Goal: Understand process/instructions: Learn how to perform a task or action

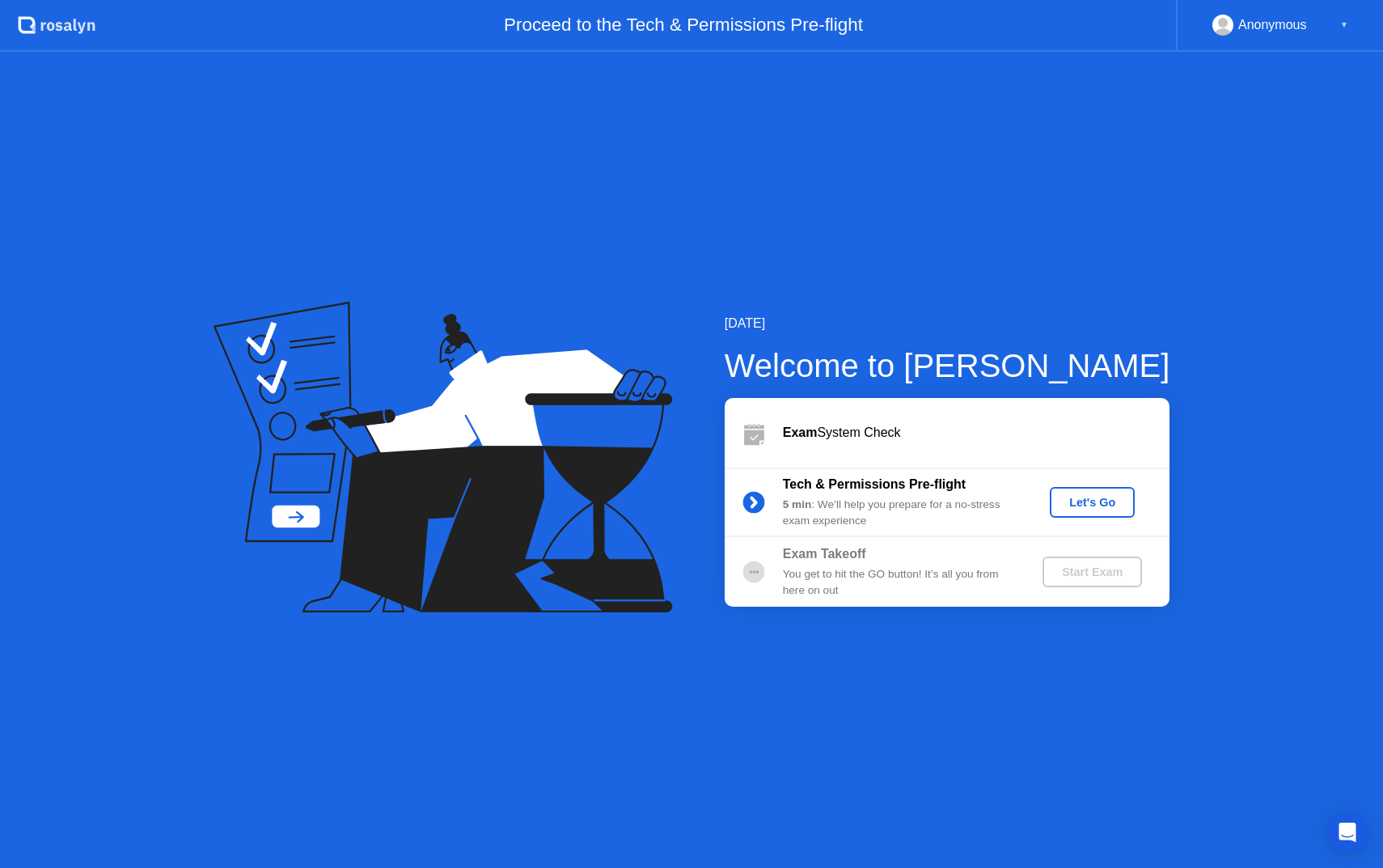
click at [1080, 505] on div "Let's Go" at bounding box center [1093, 502] width 72 height 13
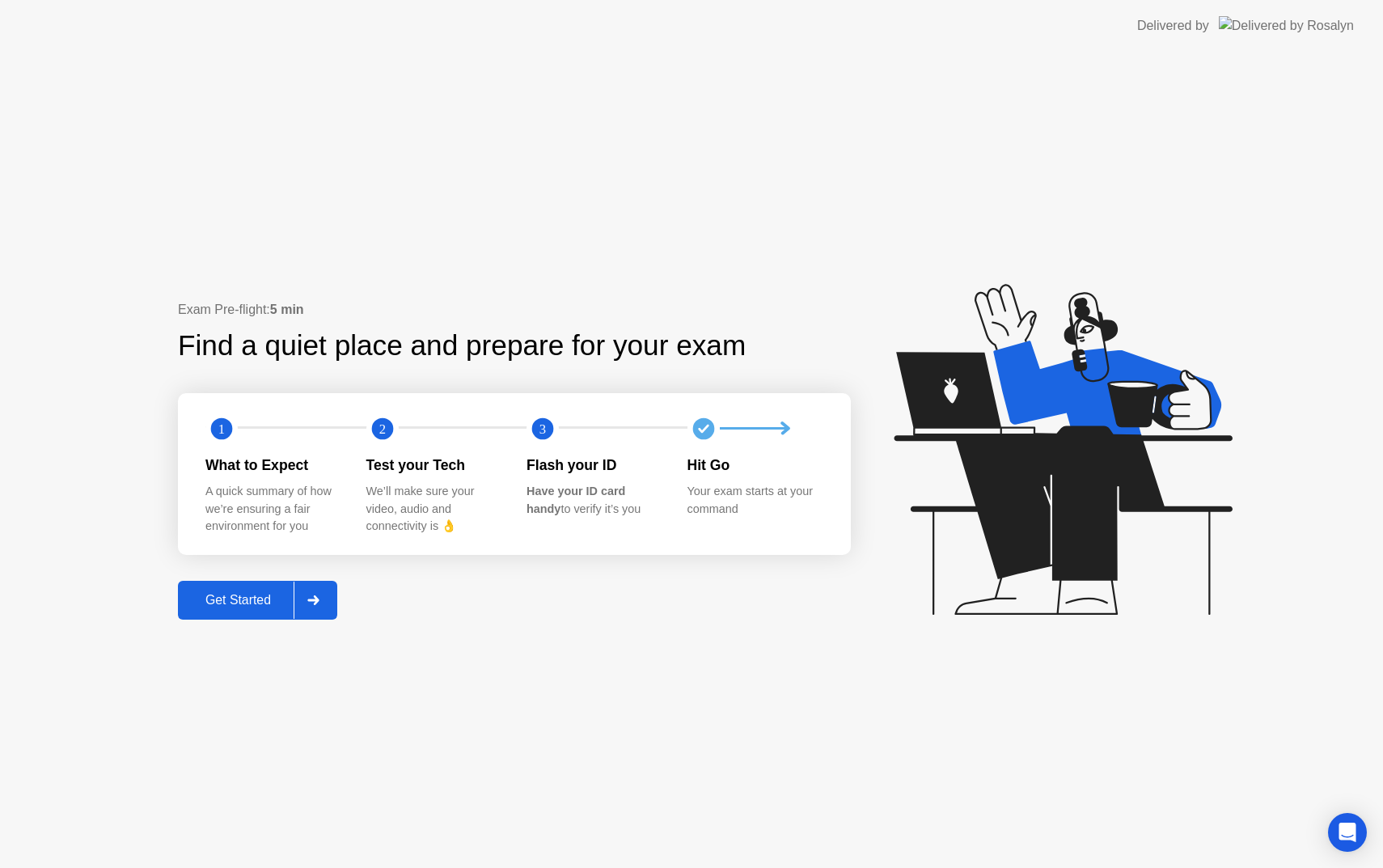
click at [259, 595] on div "Get Started" at bounding box center [238, 600] width 111 height 15
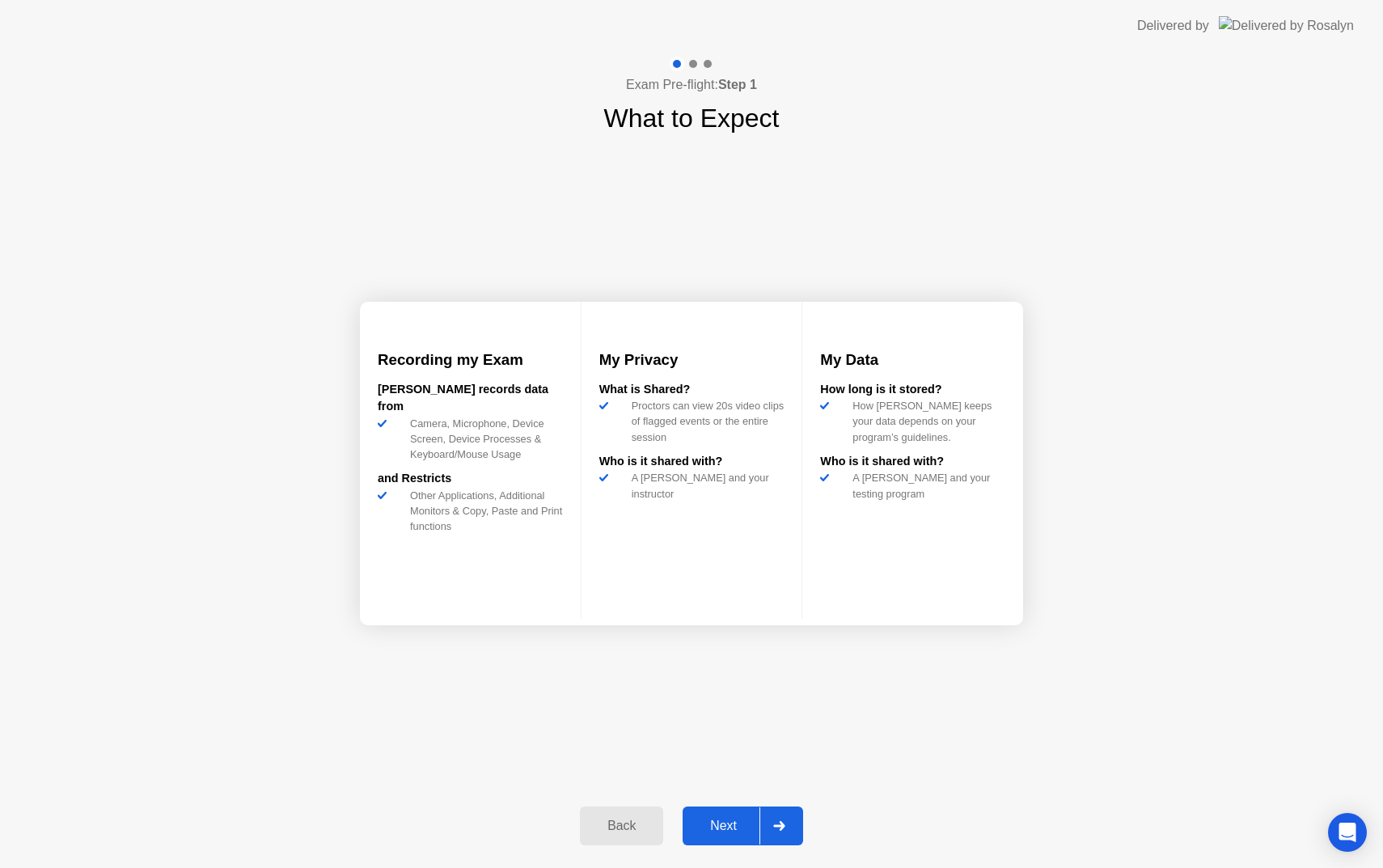
click at [729, 834] on div "Next" at bounding box center [723, 826] width 72 height 15
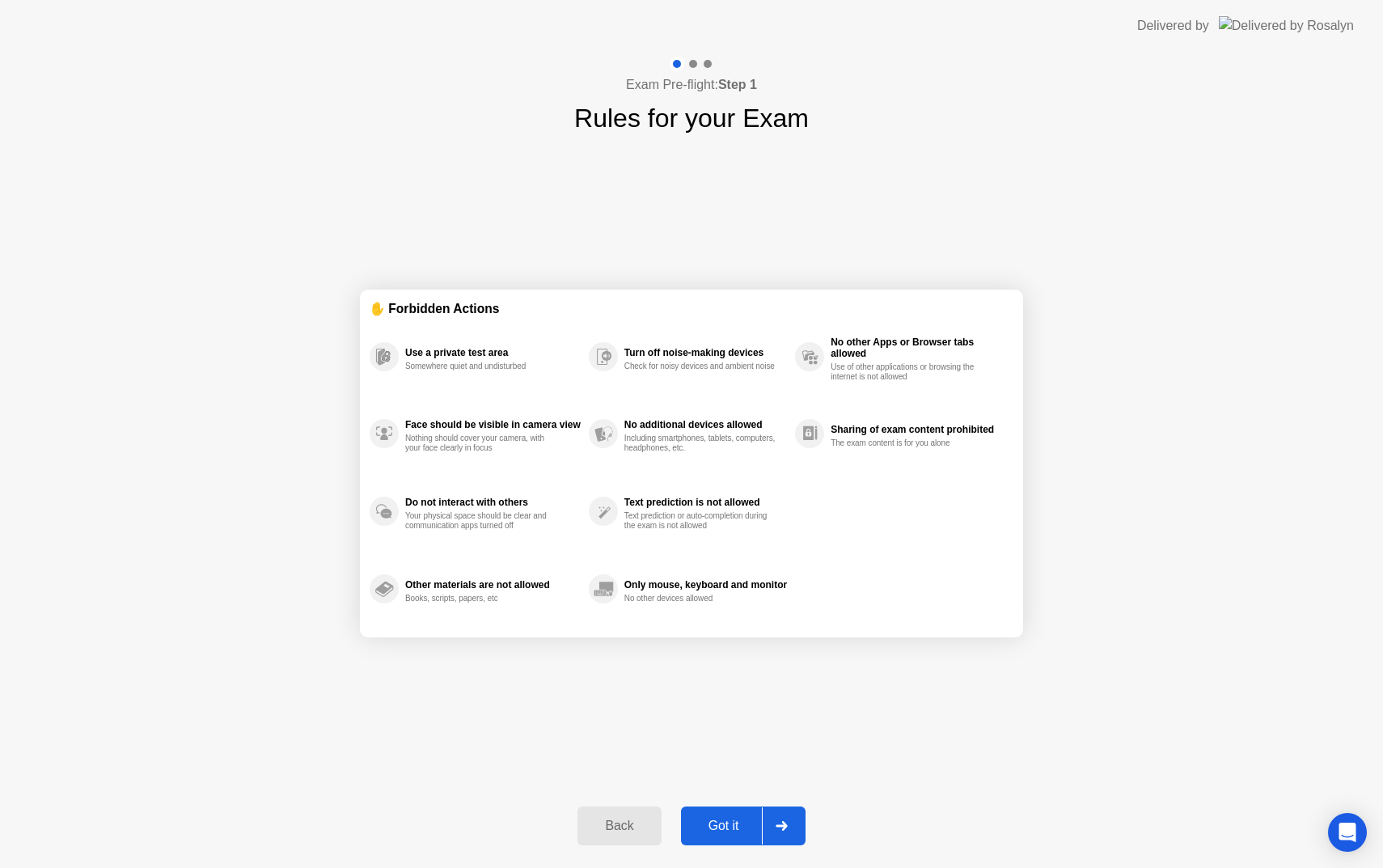
click at [710, 826] on div "Got it" at bounding box center [724, 826] width 76 height 15
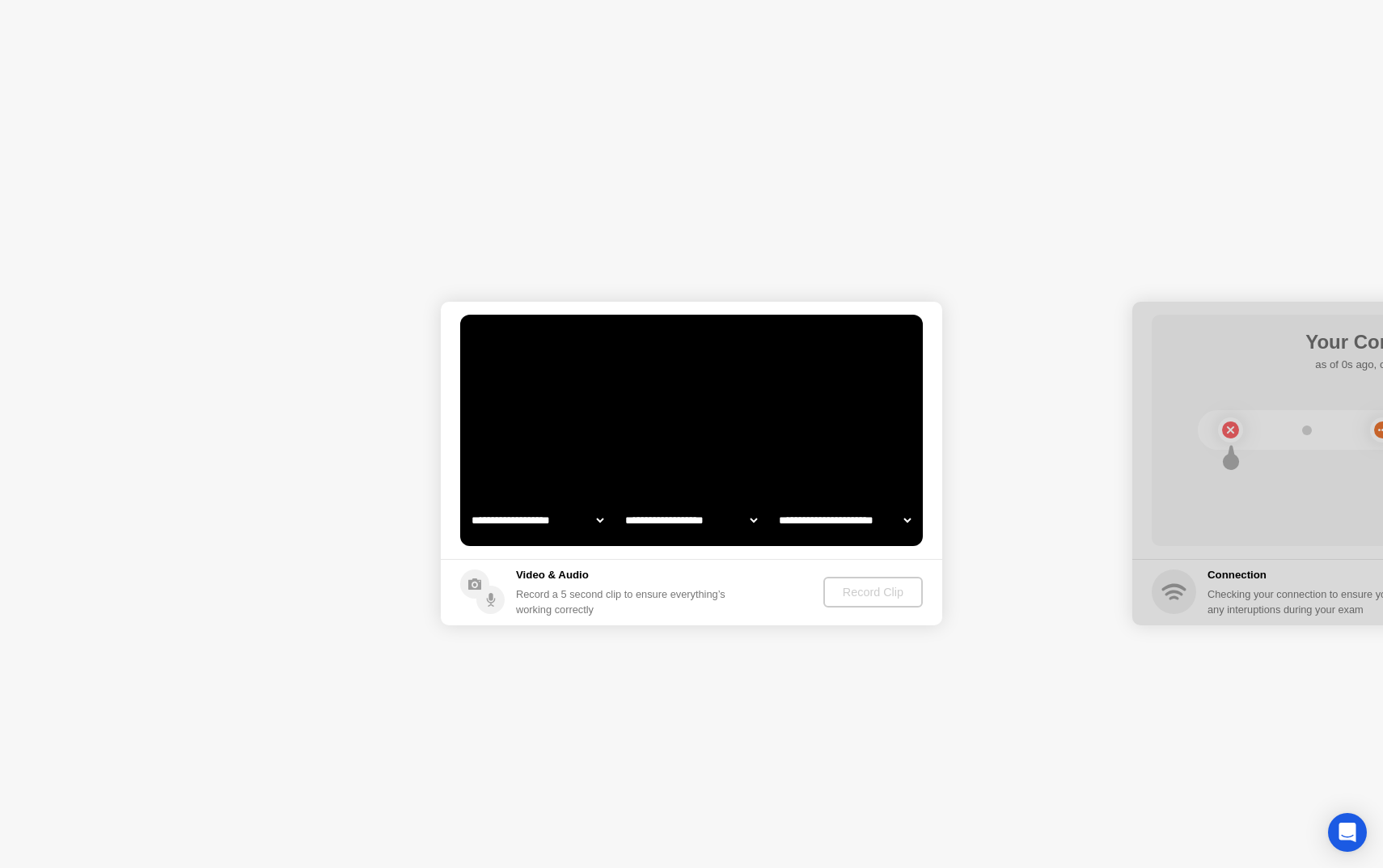
select select "**********"
select select "*******"
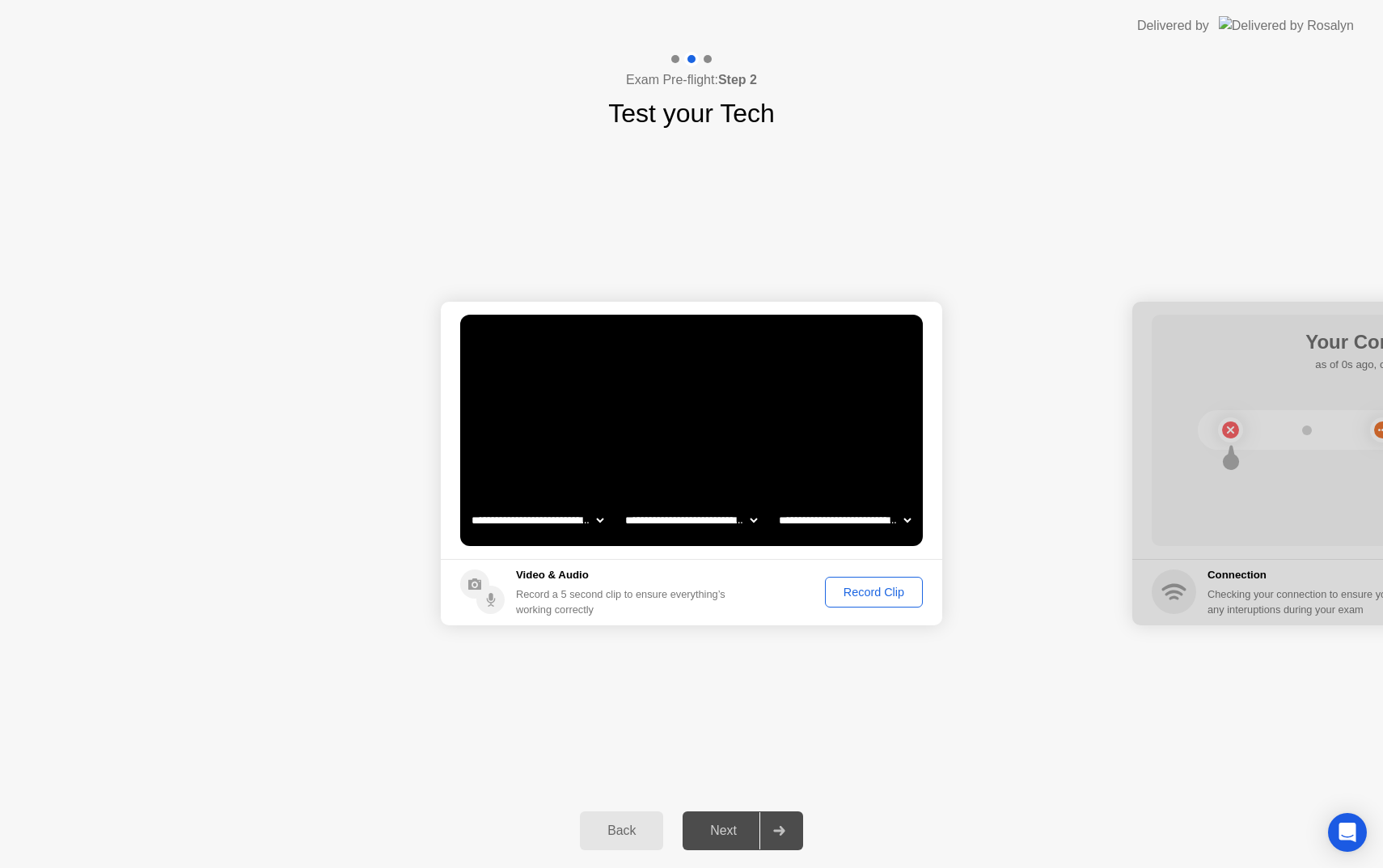
click at [899, 595] on div "Record Clip" at bounding box center [874, 592] width 86 height 13
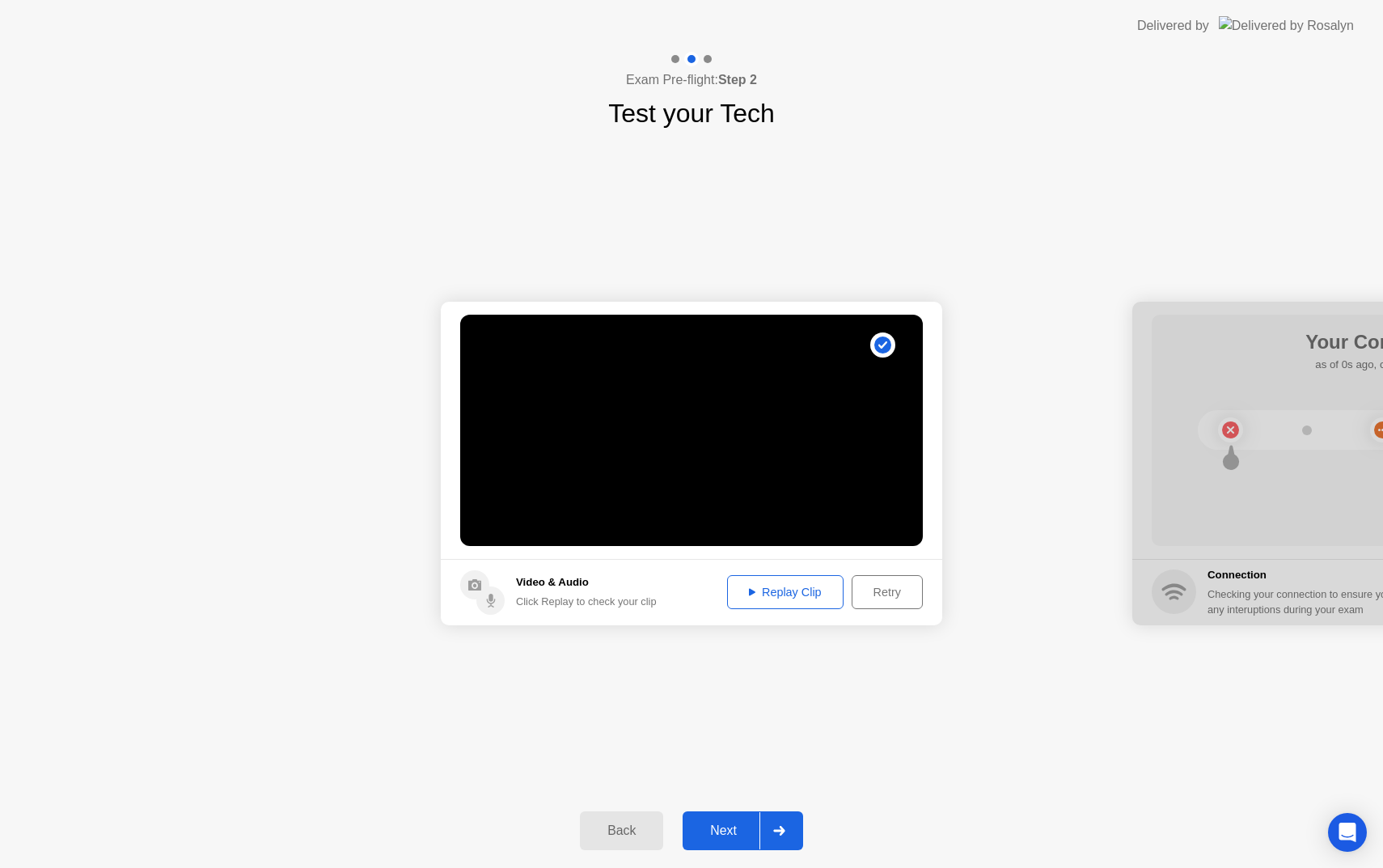
click at [820, 592] on div "Replay Clip" at bounding box center [786, 592] width 106 height 13
click at [890, 592] on div "Retry" at bounding box center [887, 592] width 60 height 13
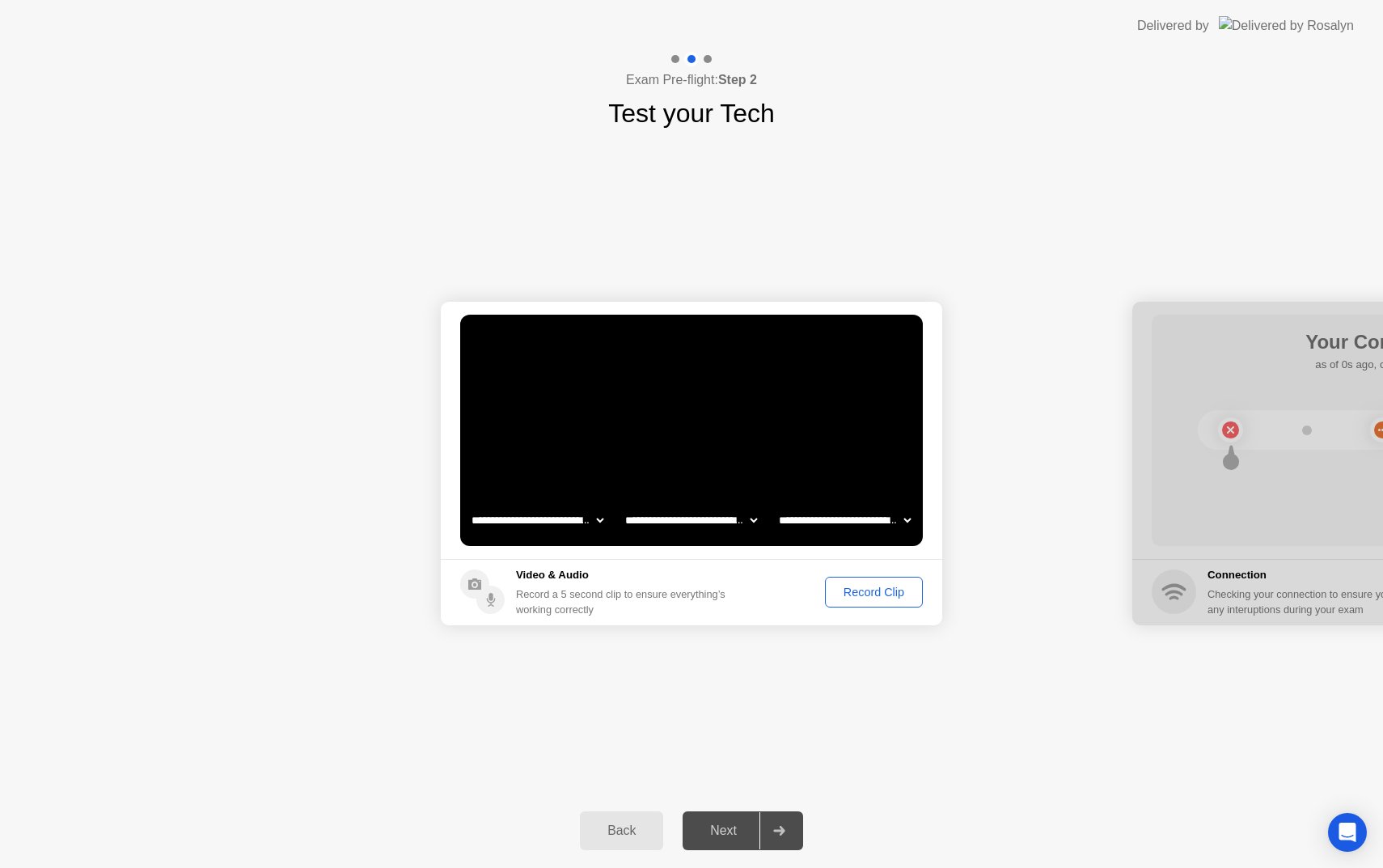
click at [887, 593] on div "Record Clip" at bounding box center [874, 592] width 86 height 13
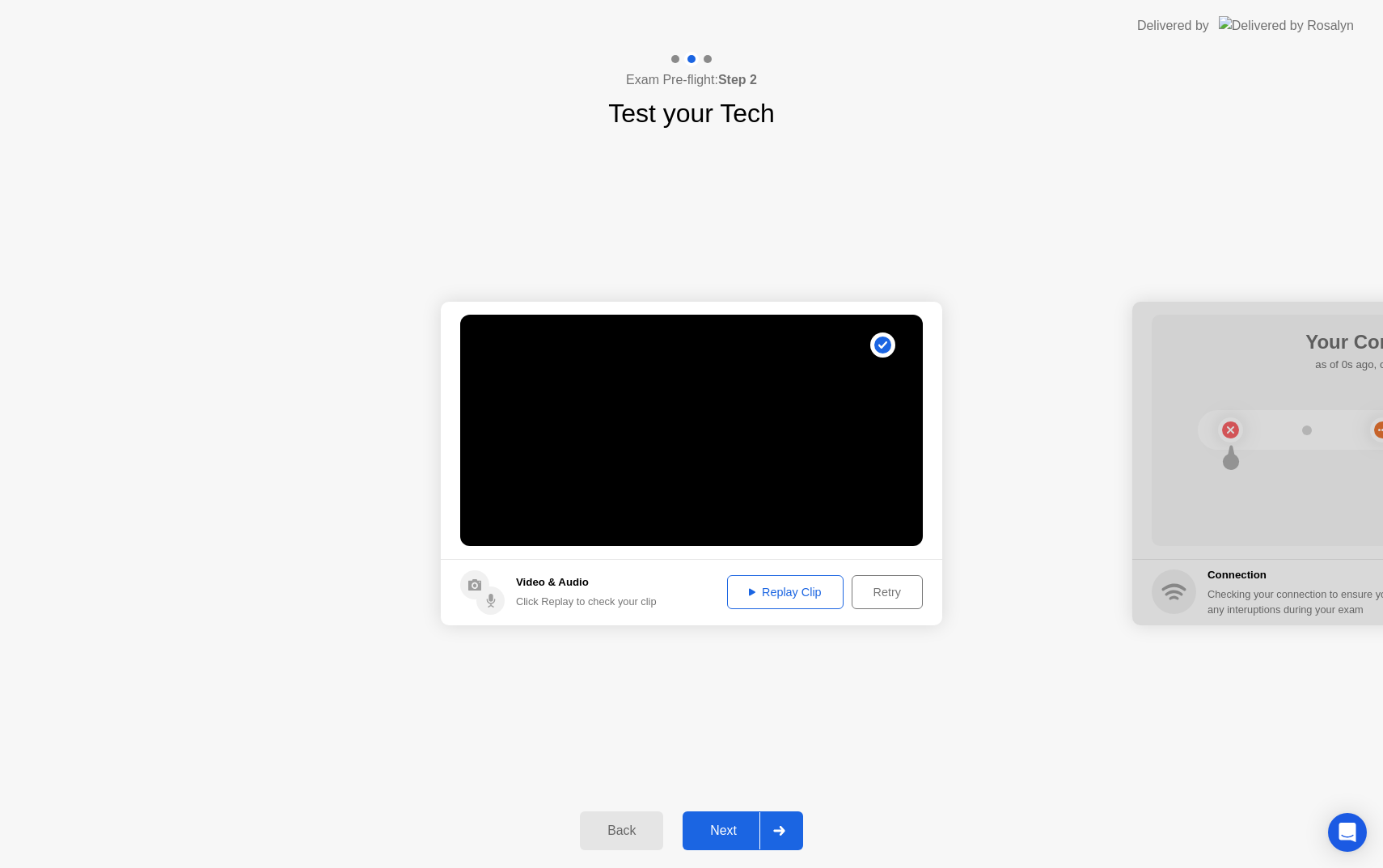
click at [811, 589] on div "Replay Clip" at bounding box center [786, 592] width 106 height 13
click at [877, 598] on div "Retry" at bounding box center [887, 592] width 60 height 13
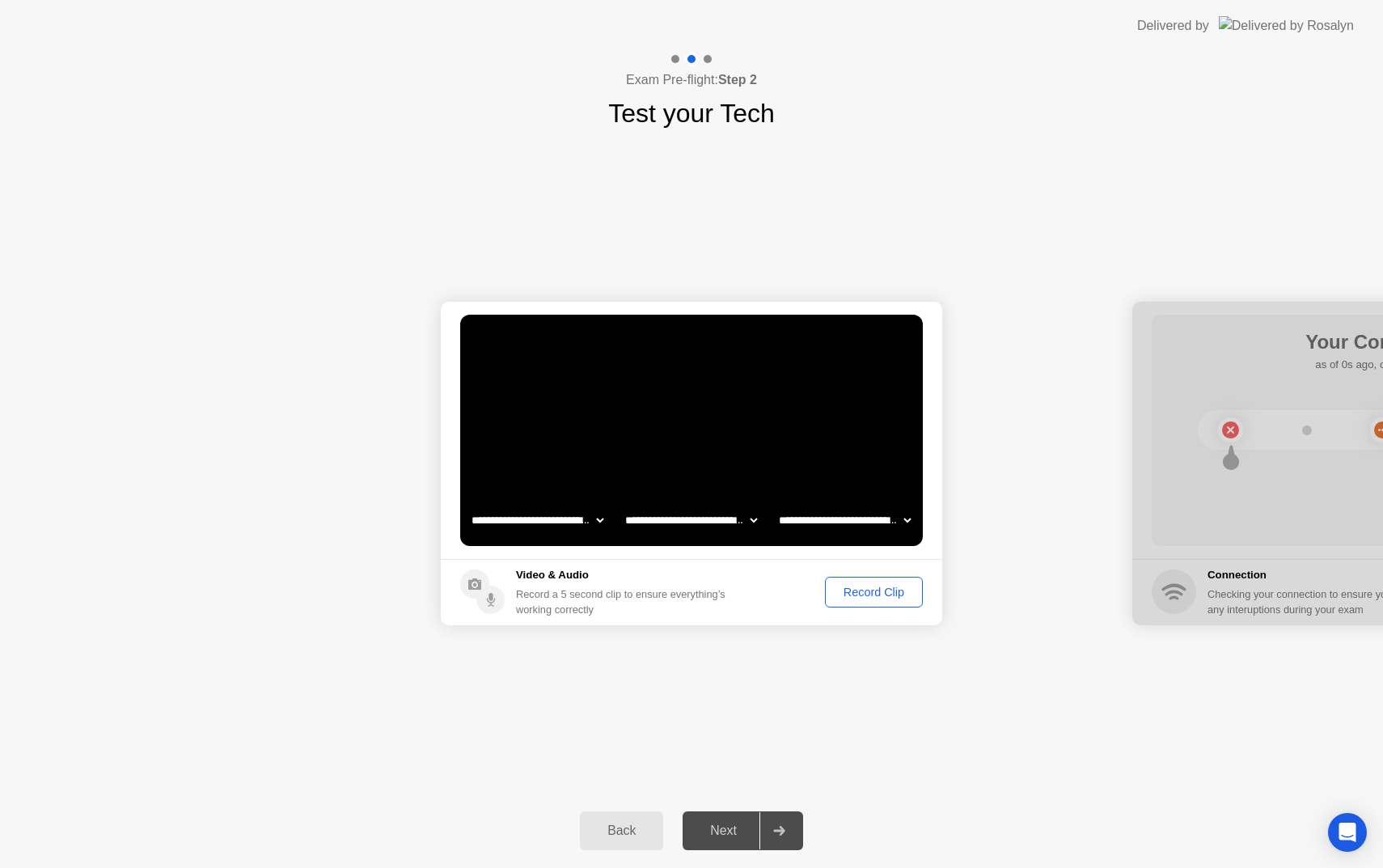
click at [870, 592] on div "Record Clip" at bounding box center [874, 592] width 86 height 13
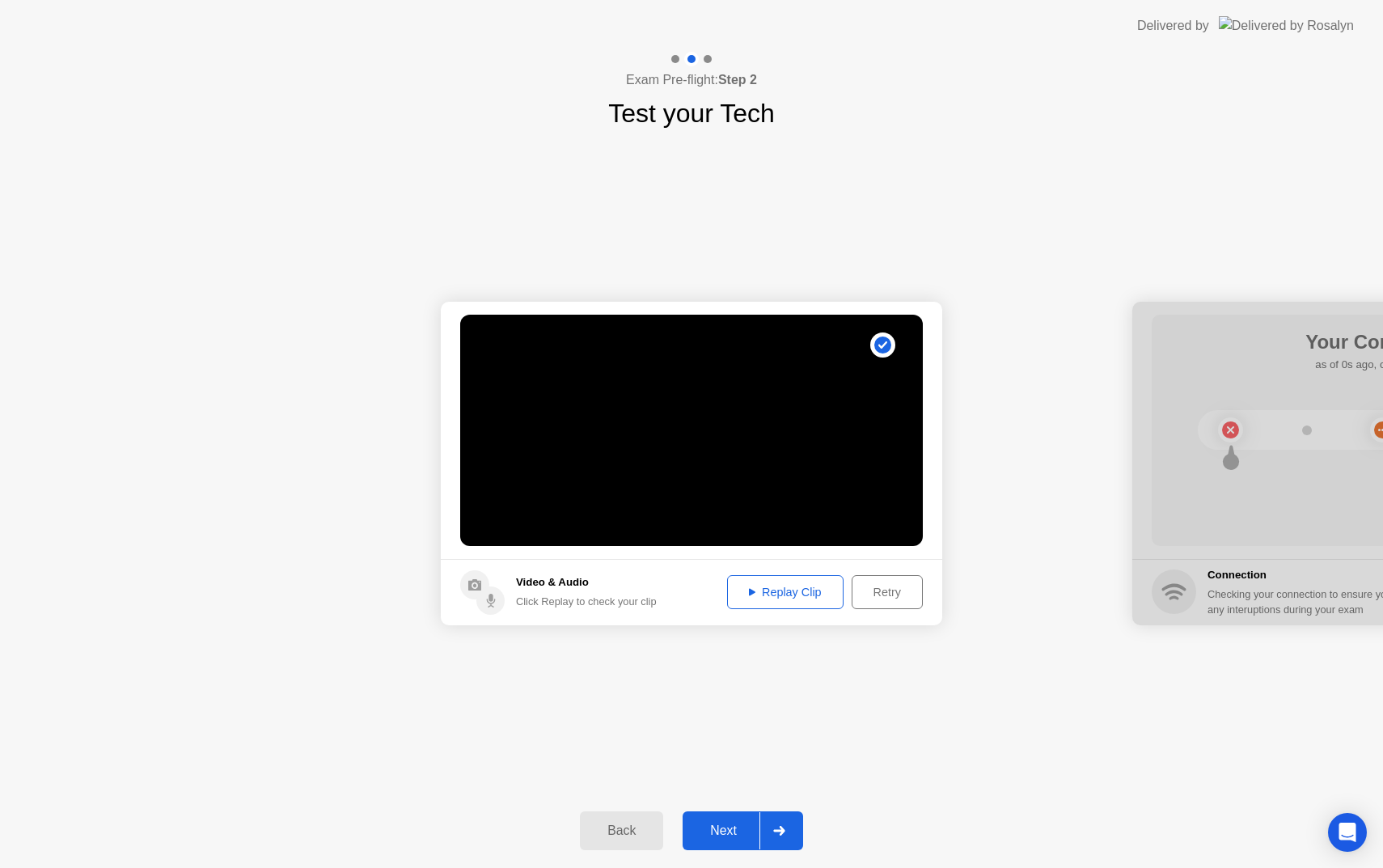
click at [891, 591] on div "Retry" at bounding box center [887, 592] width 60 height 13
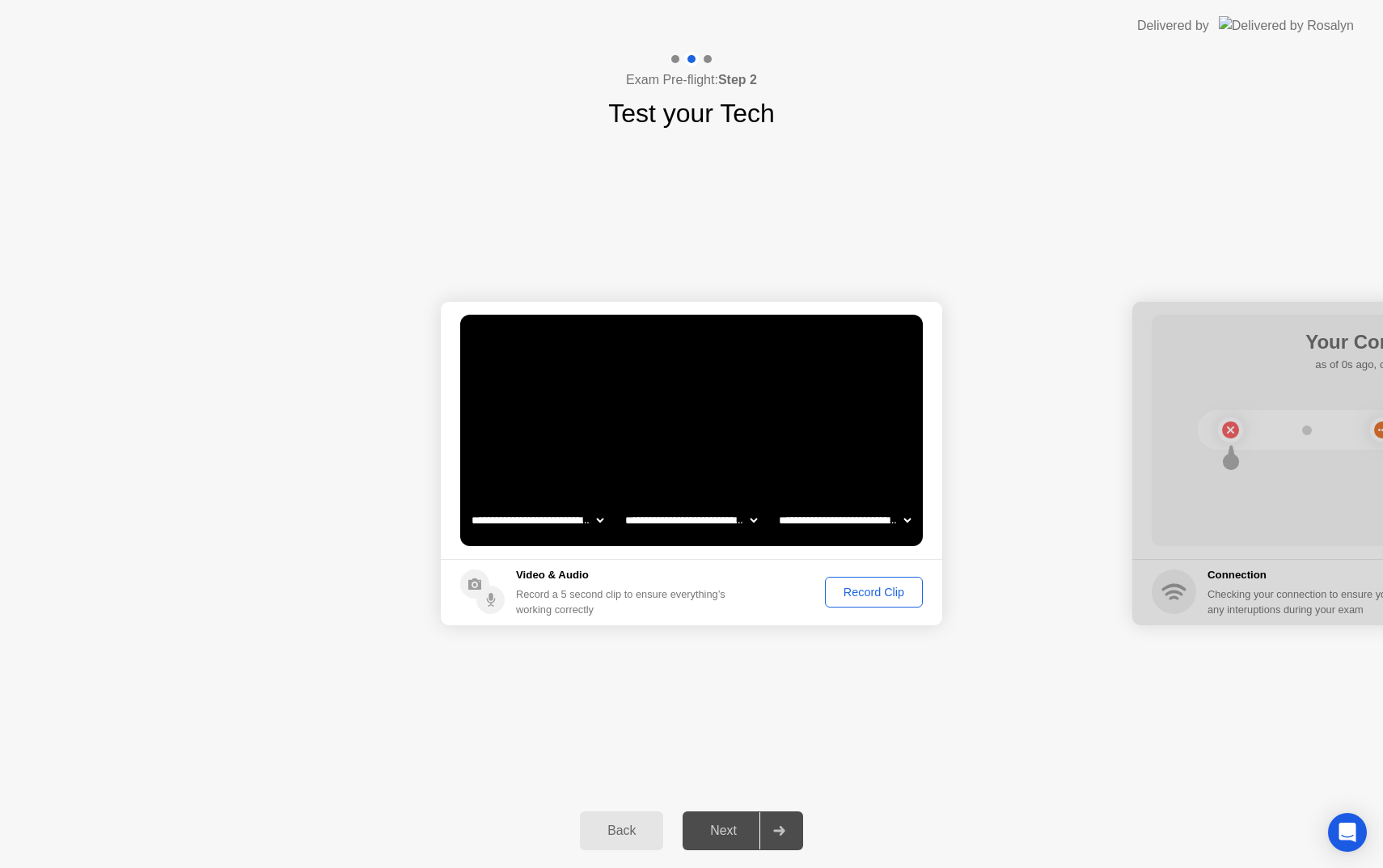
click at [891, 591] on div "Record Clip" at bounding box center [874, 592] width 86 height 13
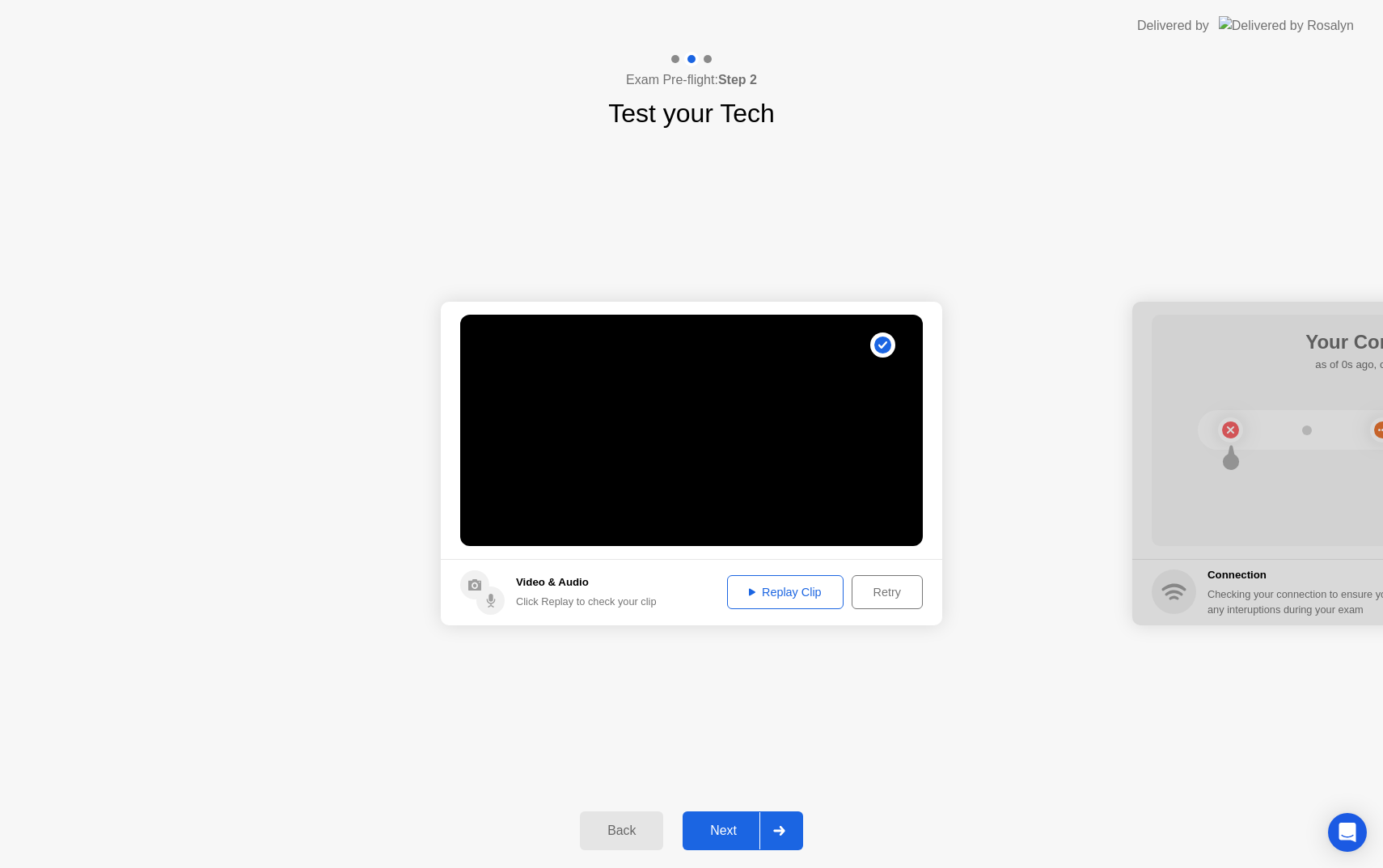
click at [796, 589] on div "Replay Clip" at bounding box center [786, 592] width 106 height 13
click at [725, 834] on div "Next" at bounding box center [723, 831] width 72 height 15
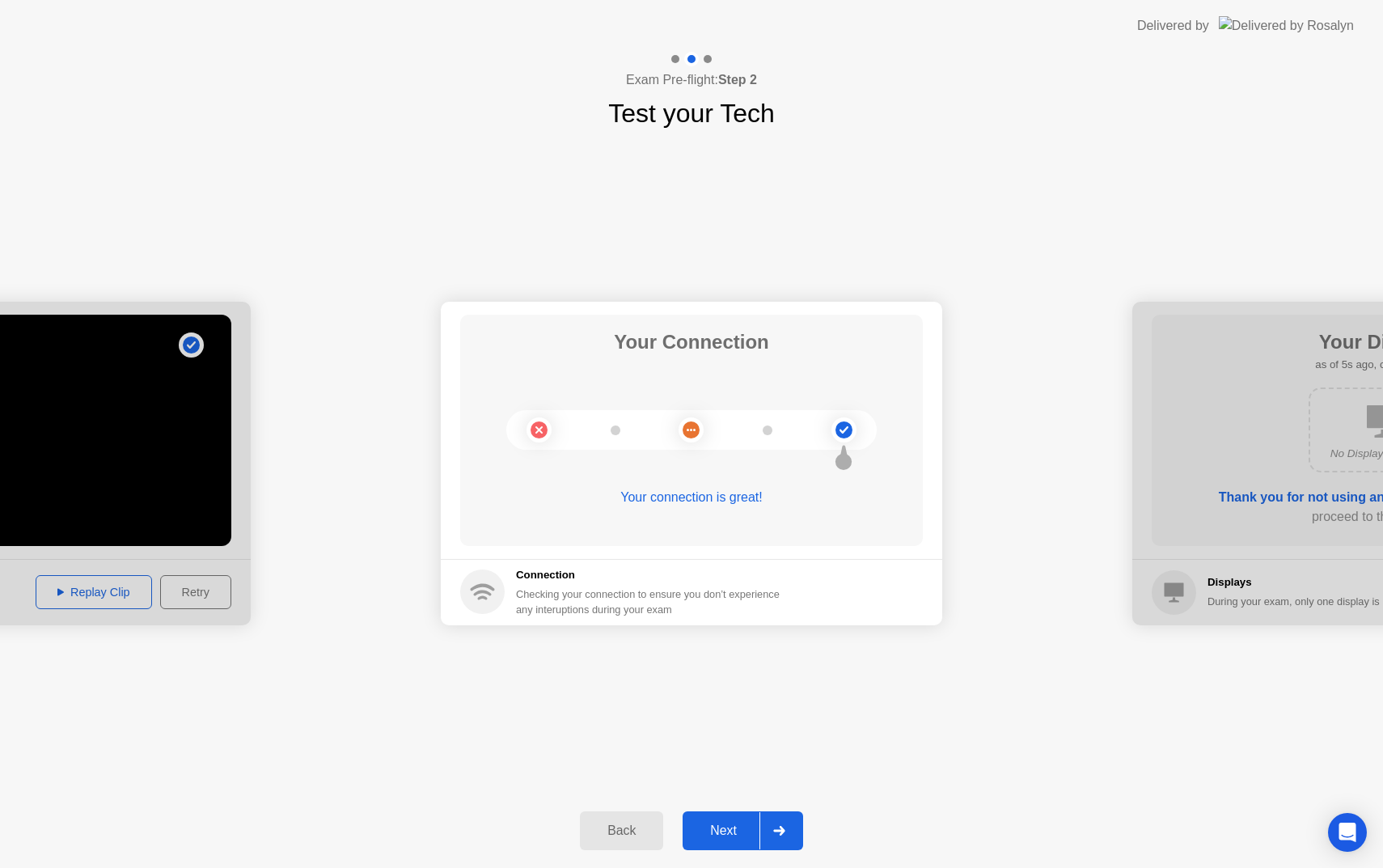
click at [737, 827] on div "Next" at bounding box center [723, 831] width 72 height 15
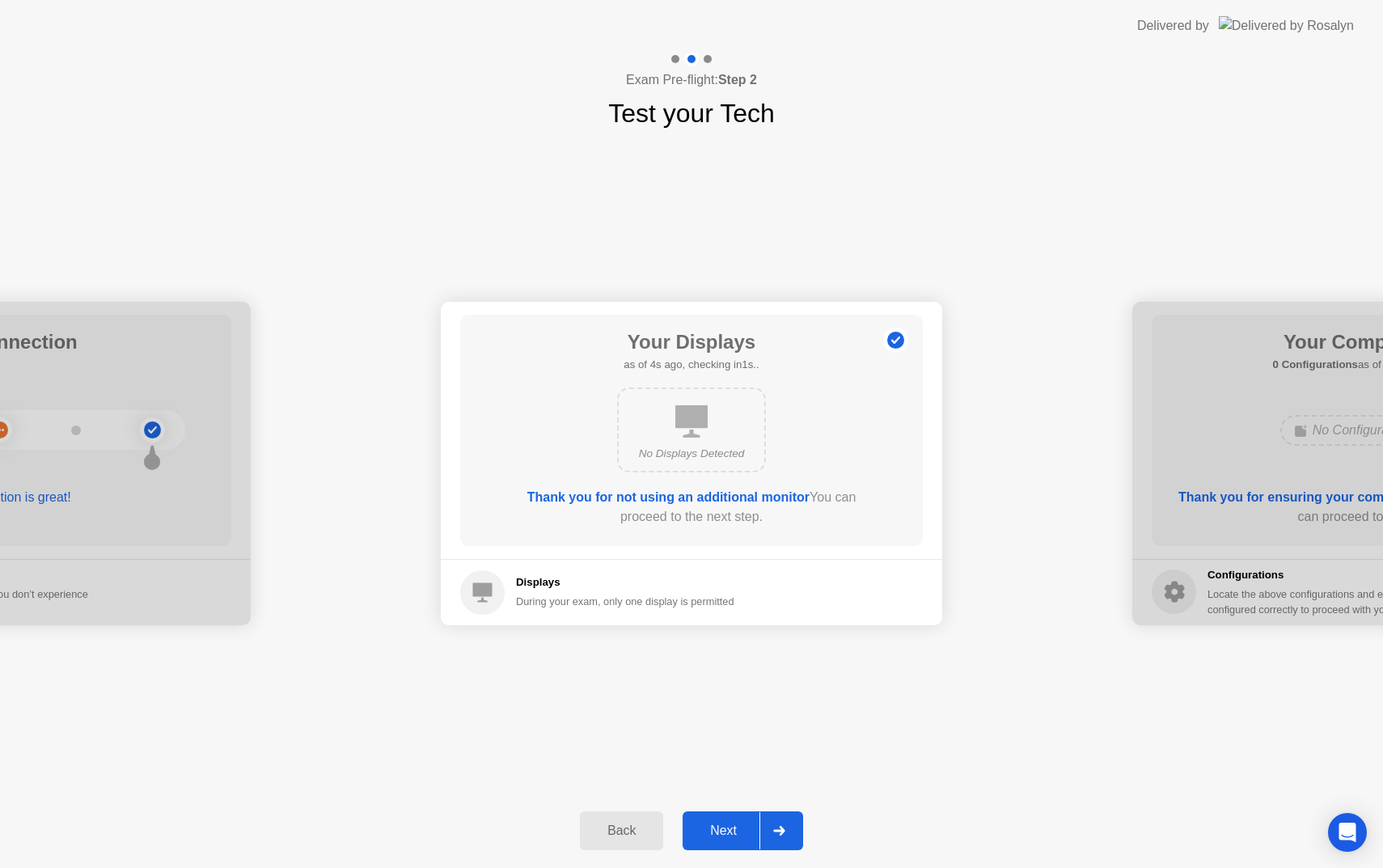
click at [730, 838] on div "Next" at bounding box center [723, 831] width 72 height 15
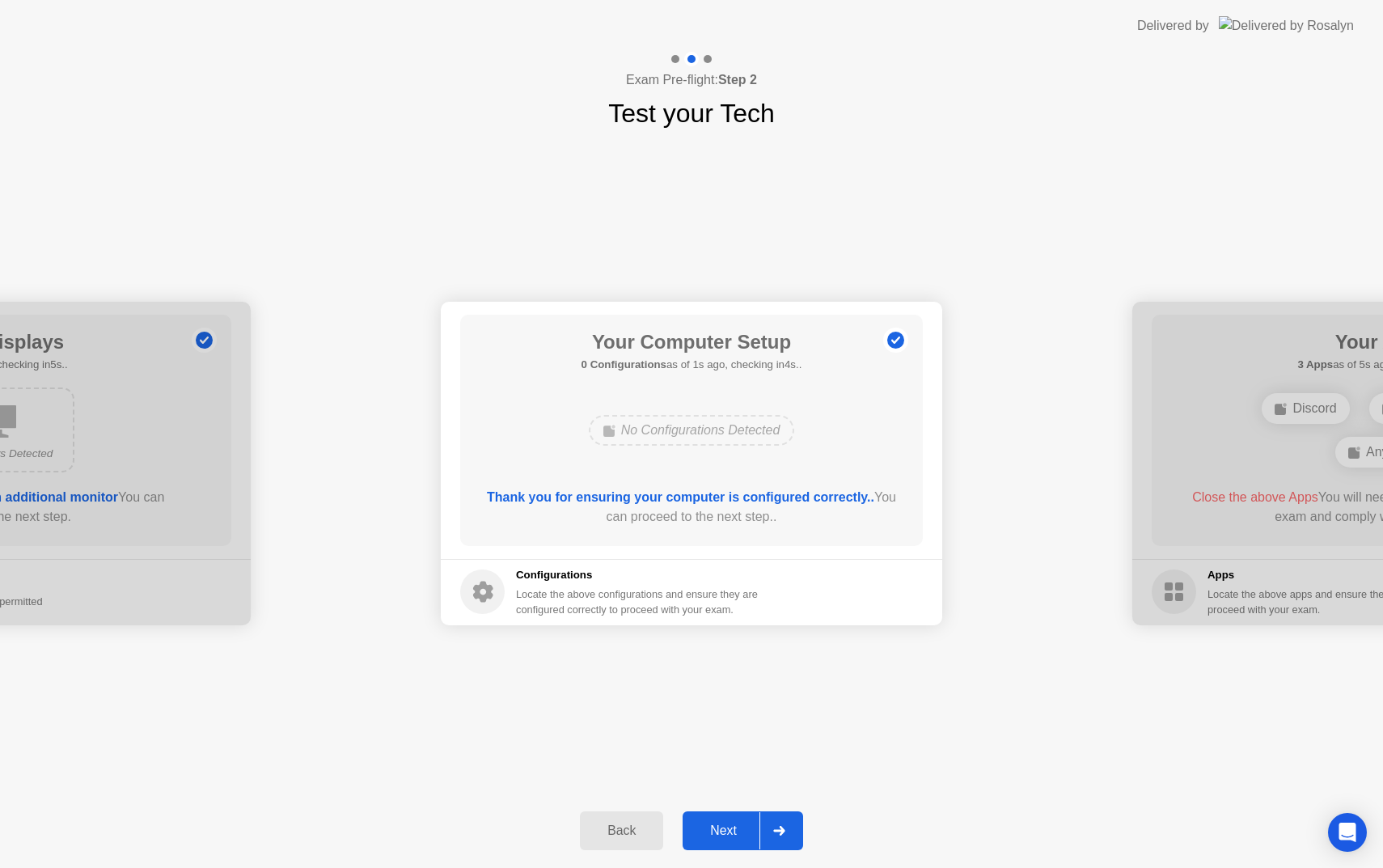
click at [729, 831] on div "Next" at bounding box center [723, 831] width 72 height 15
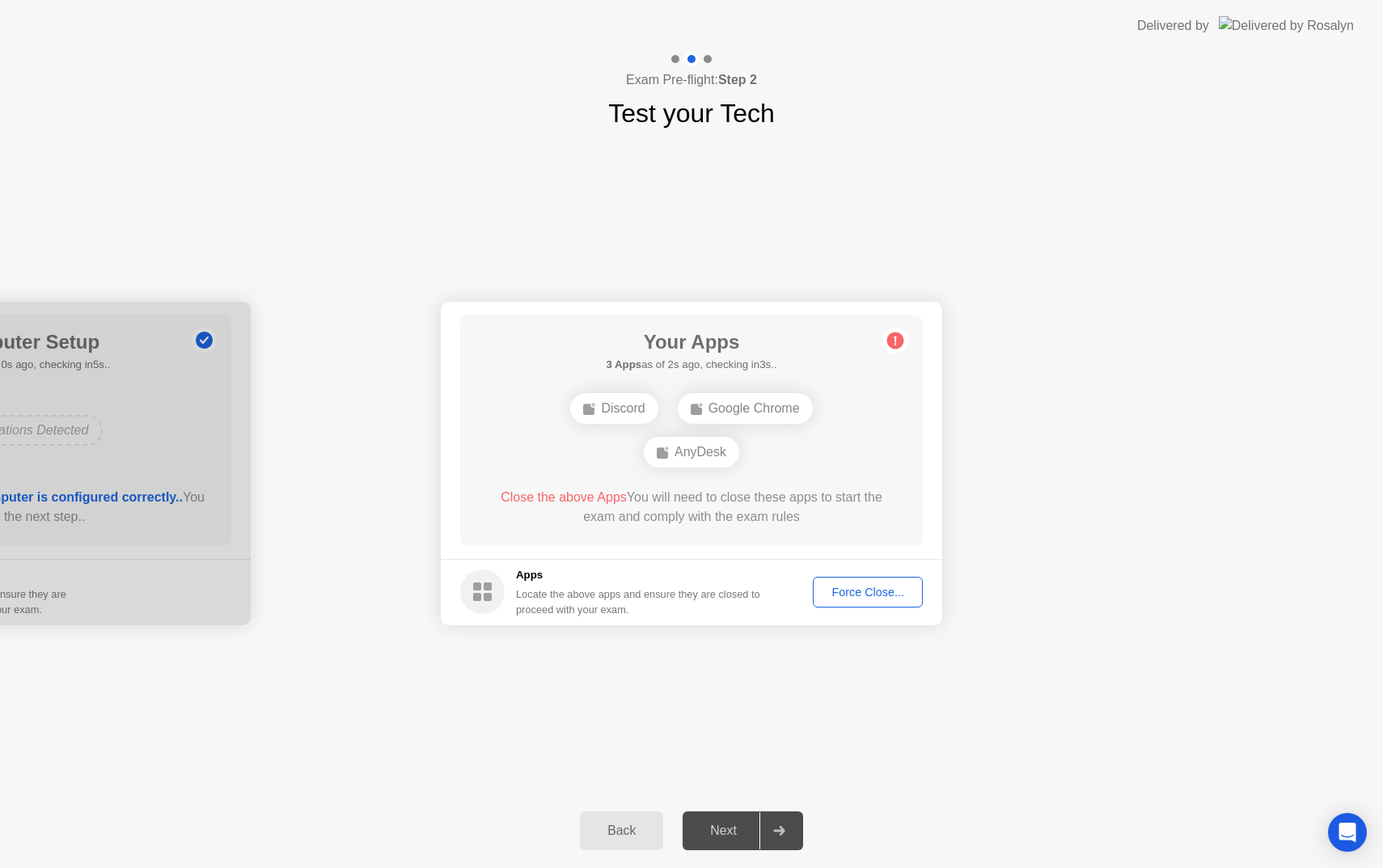
click at [855, 591] on div "Force Close..." at bounding box center [868, 592] width 99 height 13
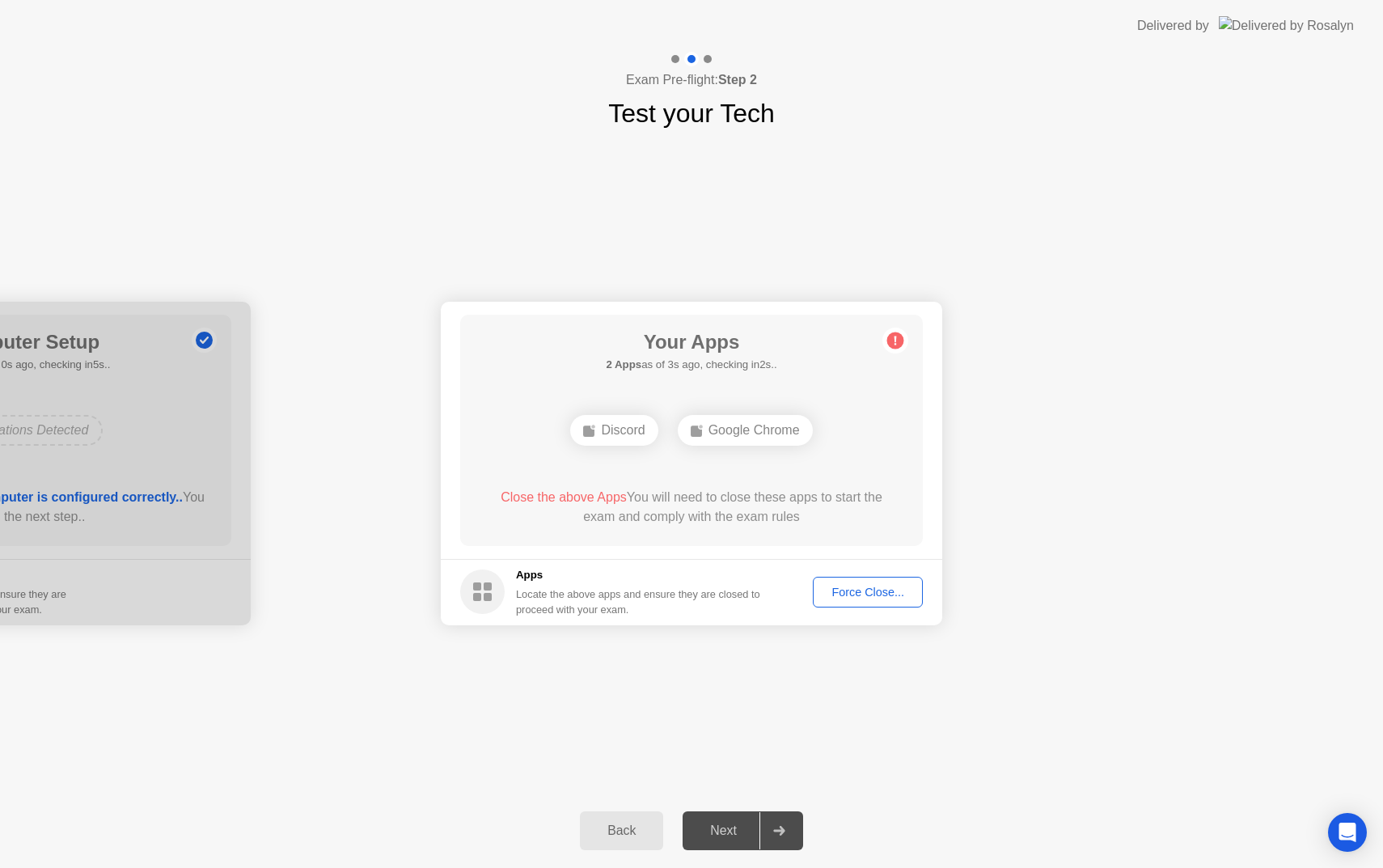
click at [744, 425] on div "Google Chrome" at bounding box center [746, 430] width 135 height 31
click at [646, 432] on div "Discord" at bounding box center [614, 430] width 87 height 31
click at [869, 595] on div "Force Close..." at bounding box center [868, 592] width 99 height 13
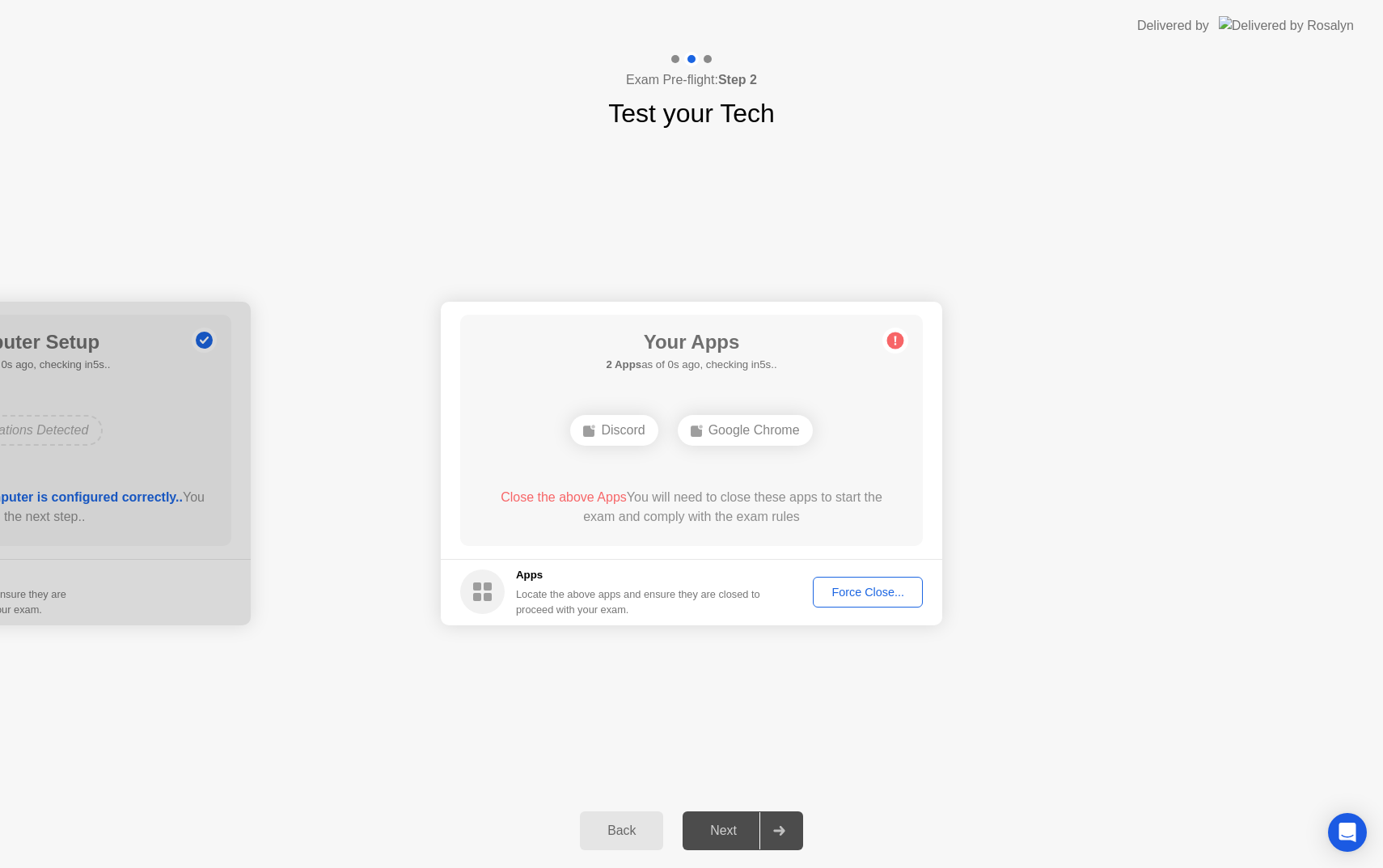
click at [840, 591] on div "Force Close..." at bounding box center [868, 592] width 99 height 13
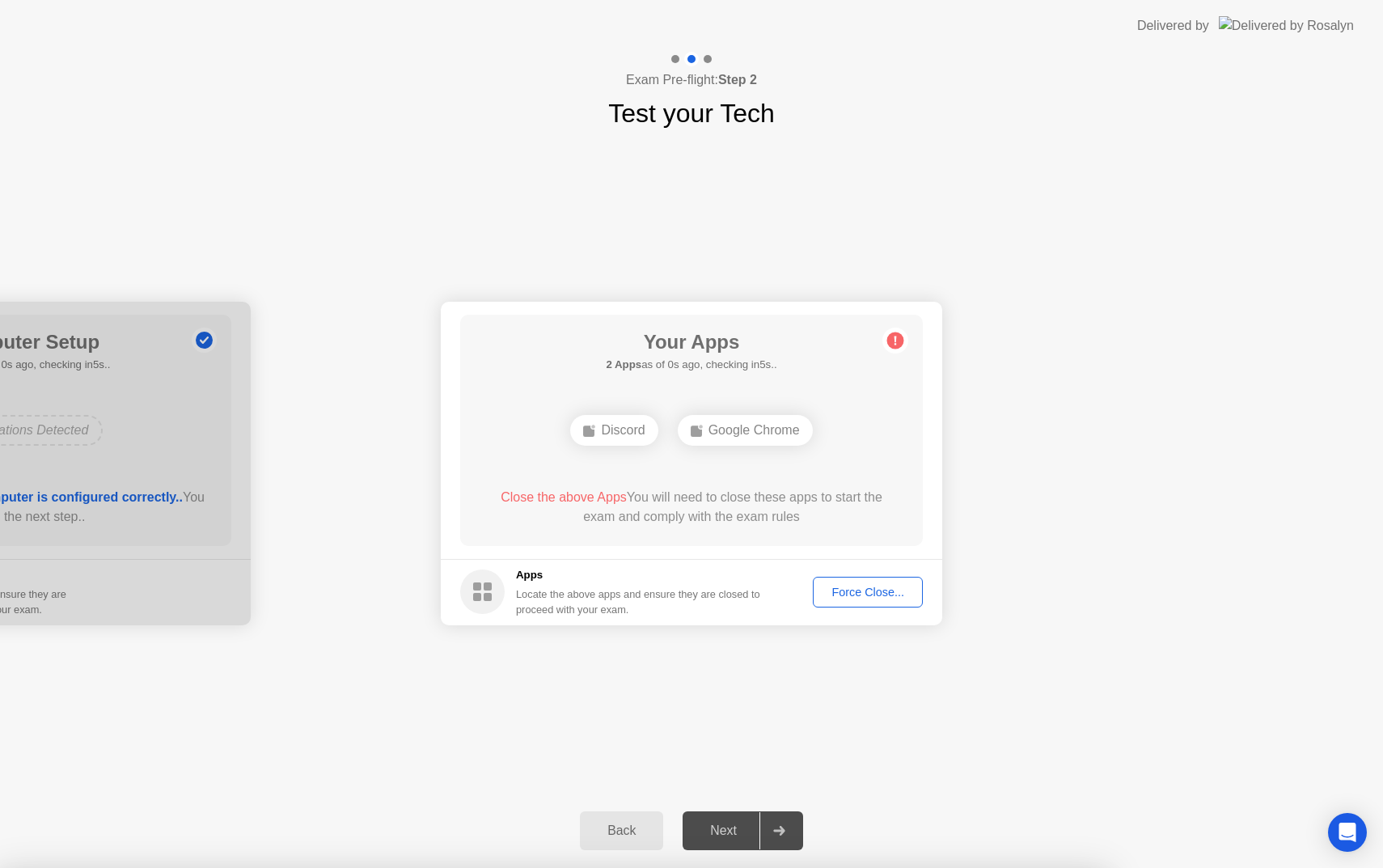
click at [839, 585] on div "Force Close..." at bounding box center [868, 592] width 99 height 13
click at [839, 867] on div at bounding box center [691, 868] width 1383 height 0
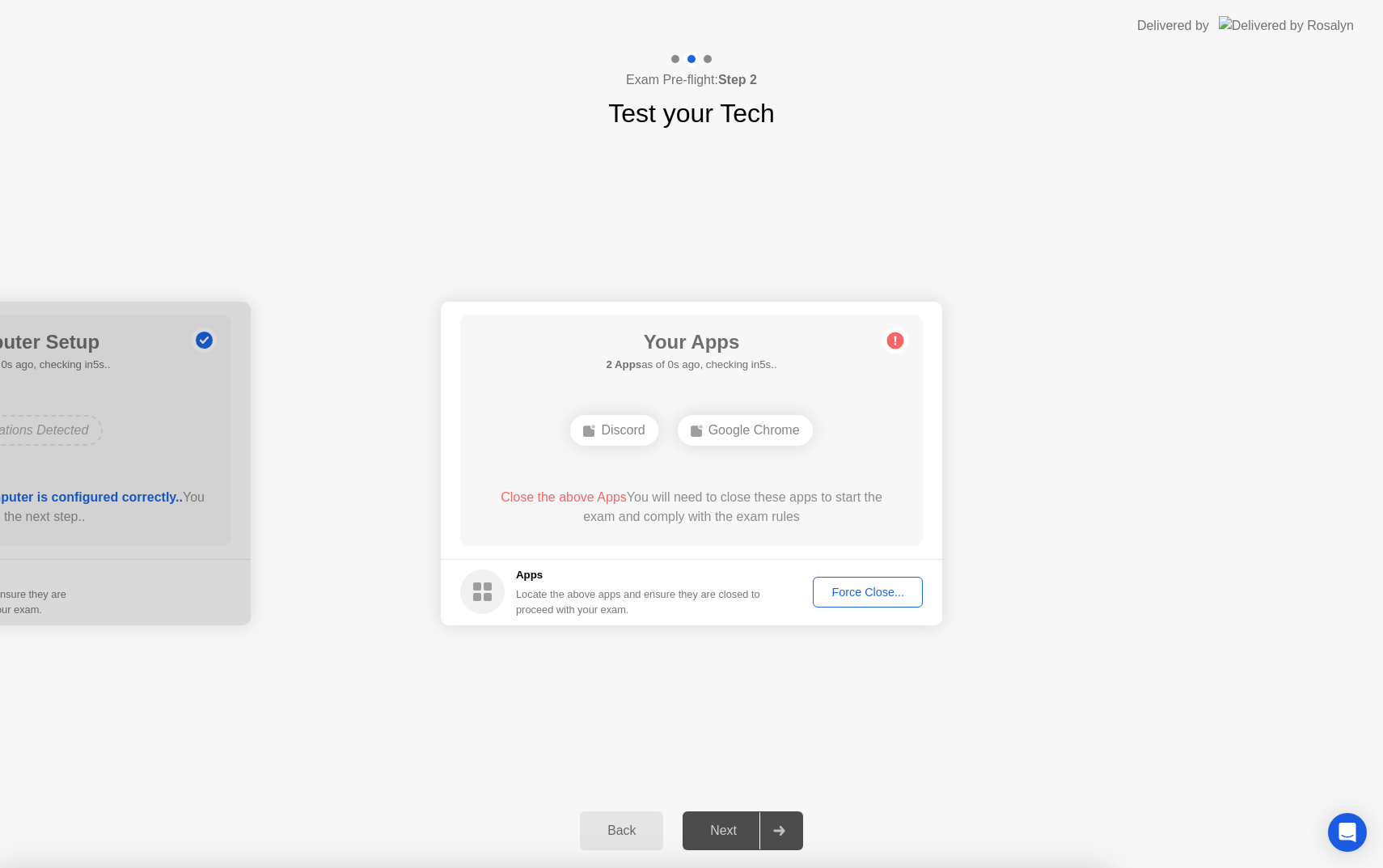
click at [914, 603] on button "Force Close..." at bounding box center [868, 592] width 110 height 31
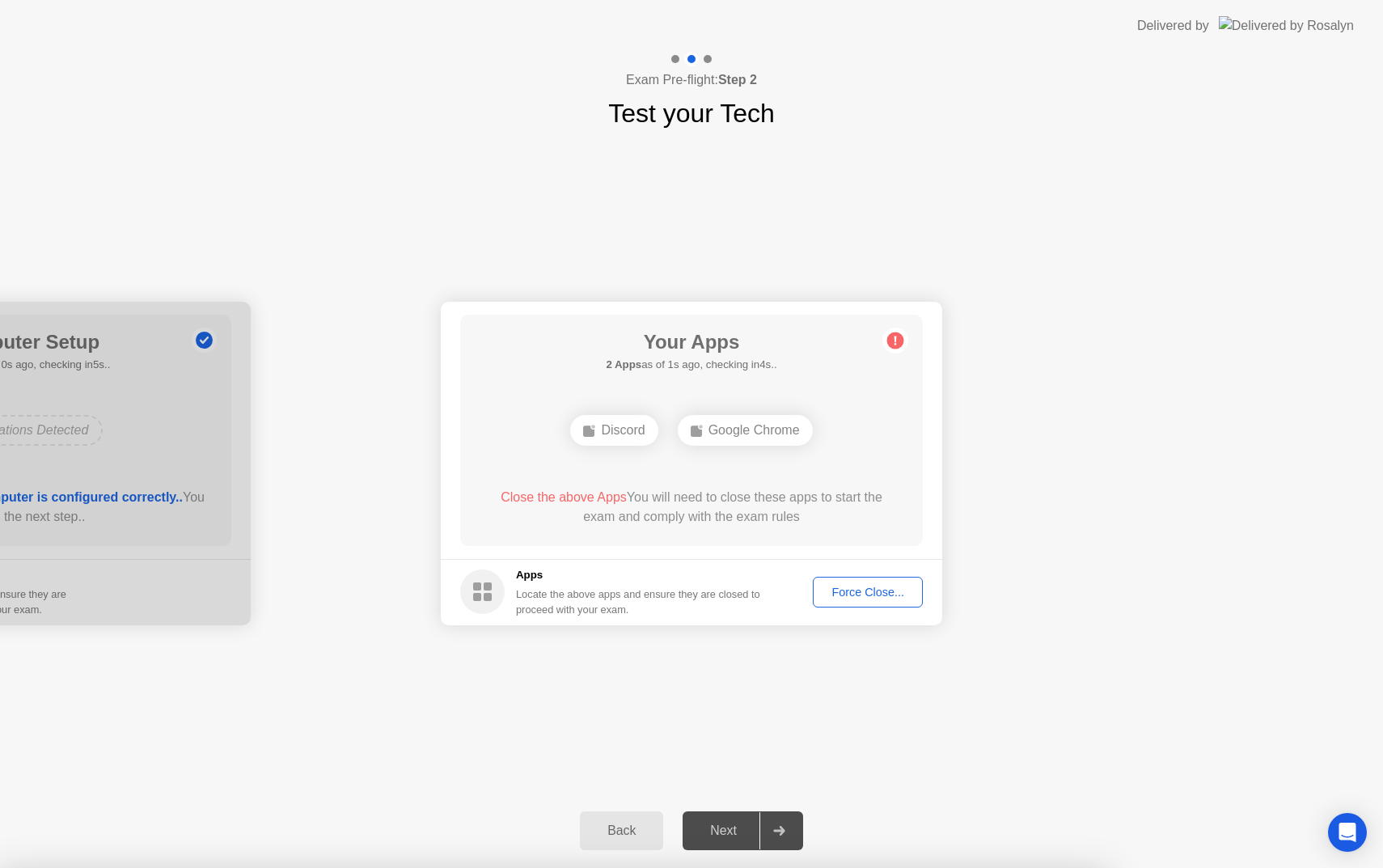
click at [886, 581] on button "Force Close..." at bounding box center [868, 592] width 110 height 31
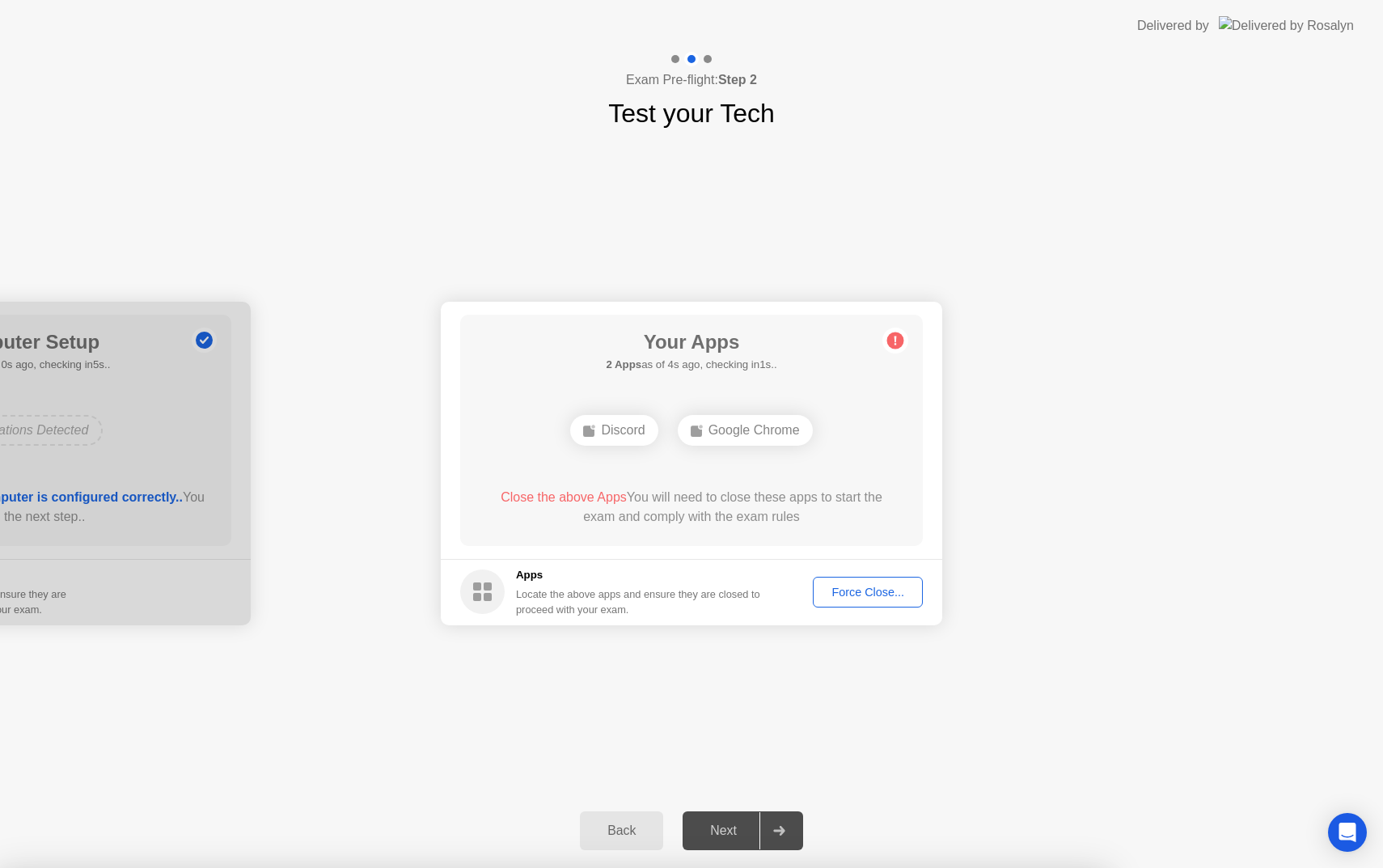
click at [1195, 867] on div at bounding box center [691, 868] width 1383 height 0
click at [885, 591] on div "Force Close..." at bounding box center [868, 592] width 99 height 13
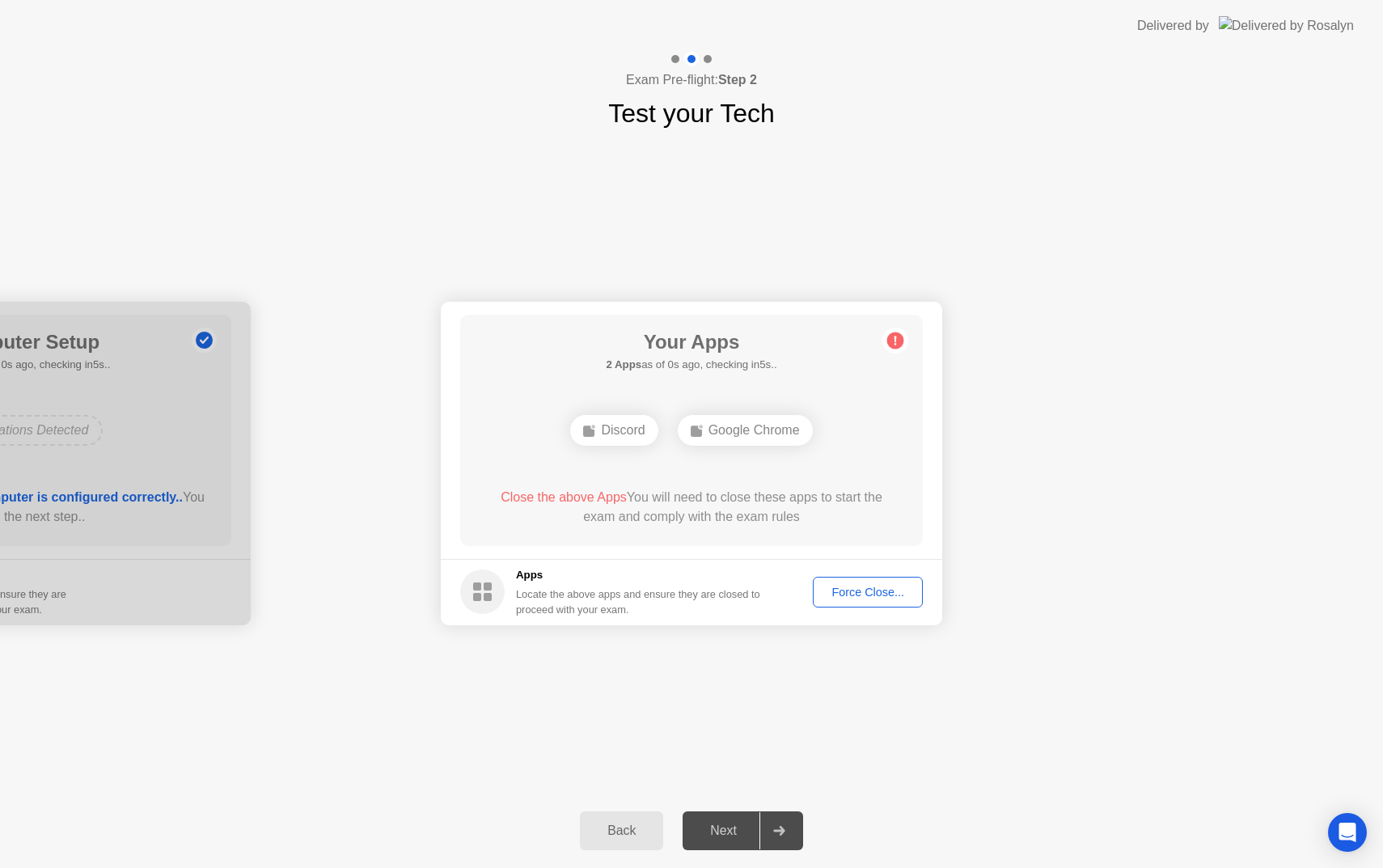
click at [859, 572] on footer "Apps Locate the above apps and ensure they are closed to proceed with your exam…" at bounding box center [691, 592] width 501 height 67
click at [854, 579] on button "Force Close..." at bounding box center [868, 592] width 110 height 31
click at [872, 598] on div "Force Close..." at bounding box center [868, 592] width 99 height 13
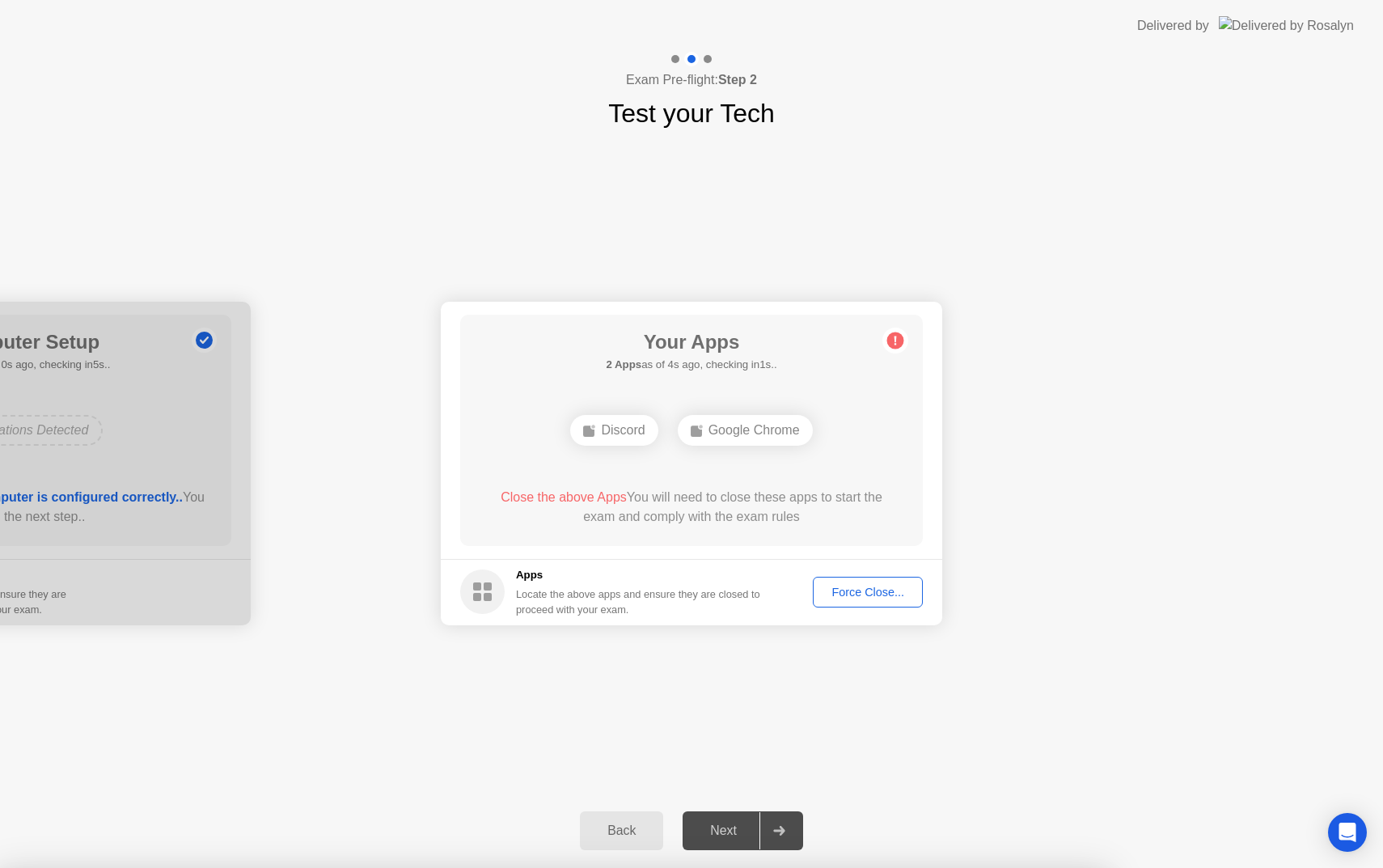
click at [630, 499] on div "Close the above Apps You will need to close these apps to start the exam and co…" at bounding box center [692, 508] width 417 height 39
click at [497, 585] on circle at bounding box center [483, 592] width 44 height 44
click at [537, 597] on div "Locate the above apps and ensure they are closed to proceed with your exam." at bounding box center [638, 601] width 245 height 31
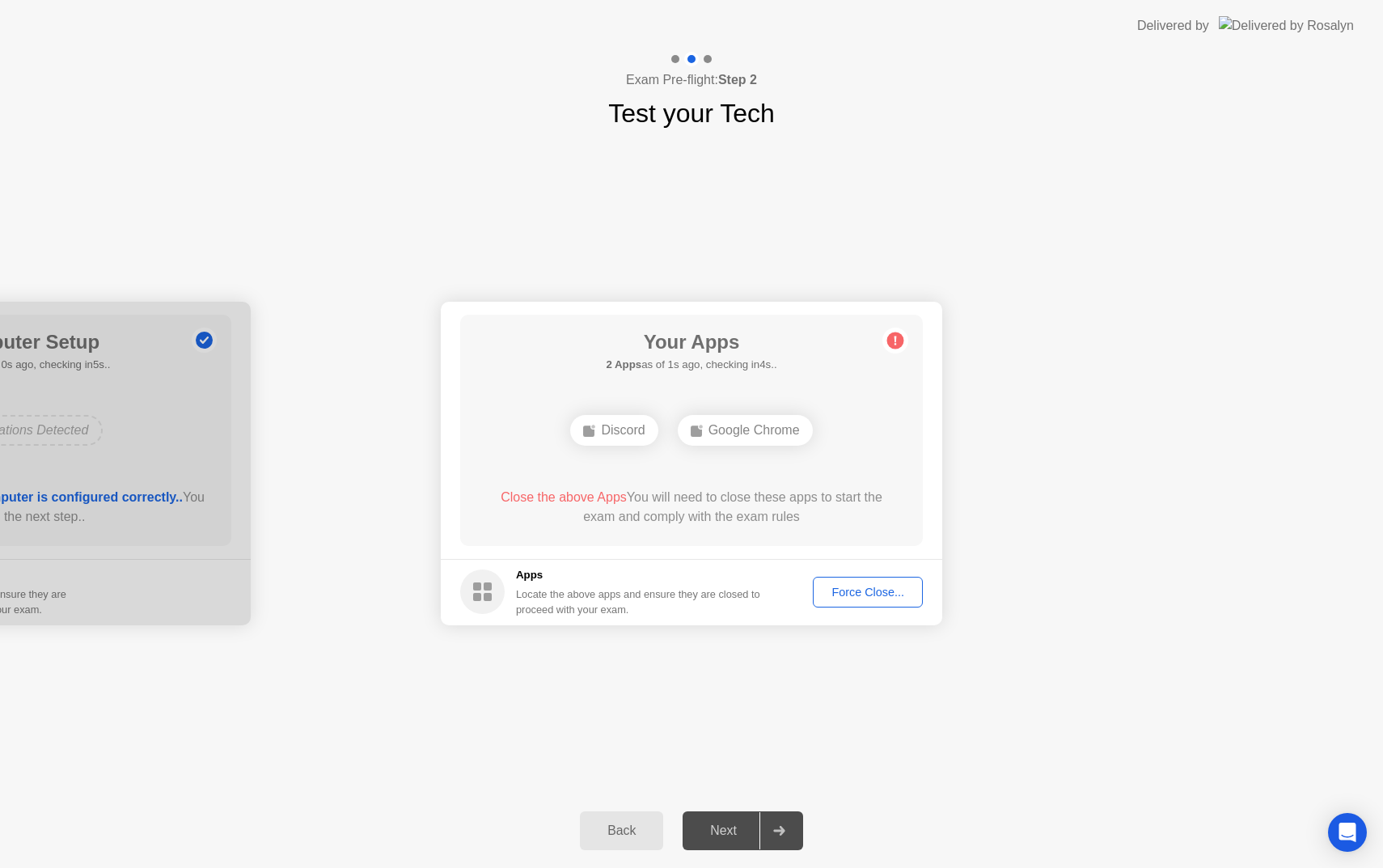
click at [857, 585] on div "Force Close..." at bounding box center [868, 592] width 99 height 13
click at [920, 862] on div "Back Next" at bounding box center [691, 831] width 1383 height 74
click at [847, 585] on div "Force Close..." at bounding box center [868, 592] width 99 height 13
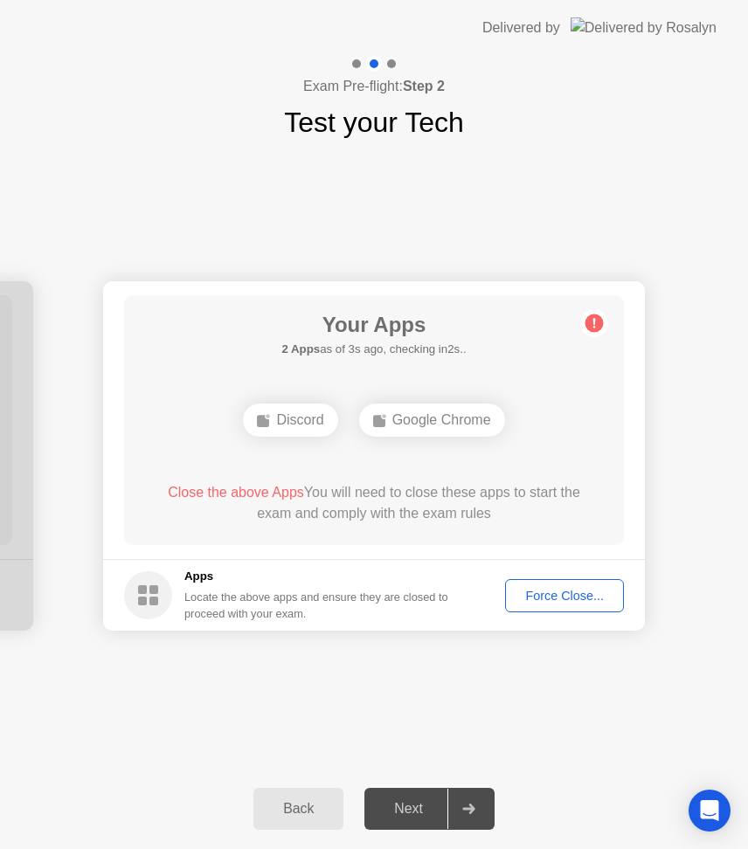
click at [322, 242] on div "**********" at bounding box center [374, 455] width 748 height 625
click at [534, 596] on div "Force Close..." at bounding box center [564, 596] width 107 height 14
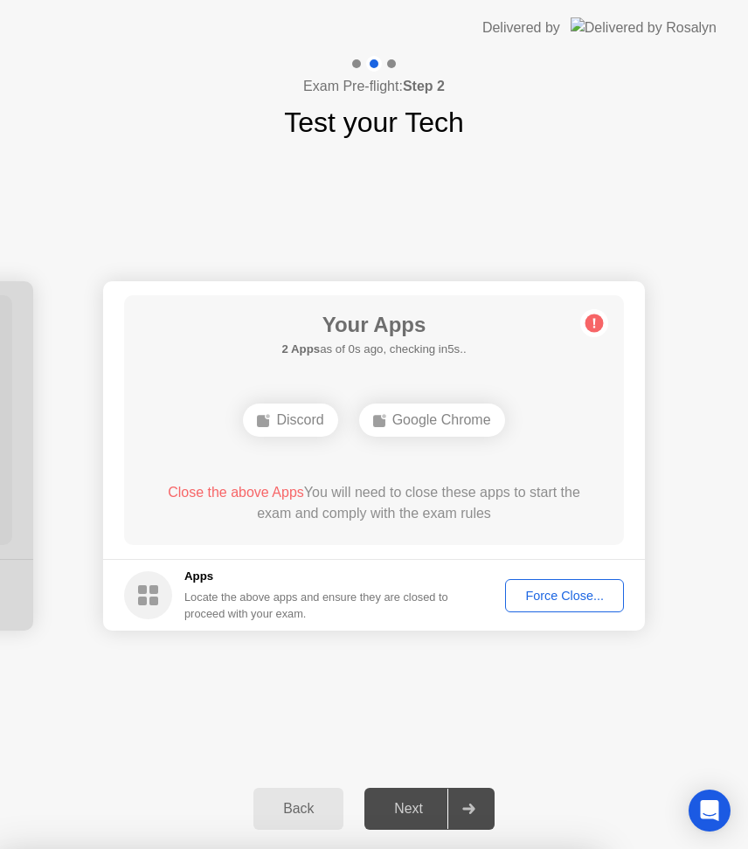
click at [554, 589] on div "Force Close..." at bounding box center [564, 596] width 107 height 14
